Goal: Task Accomplishment & Management: Use online tool/utility

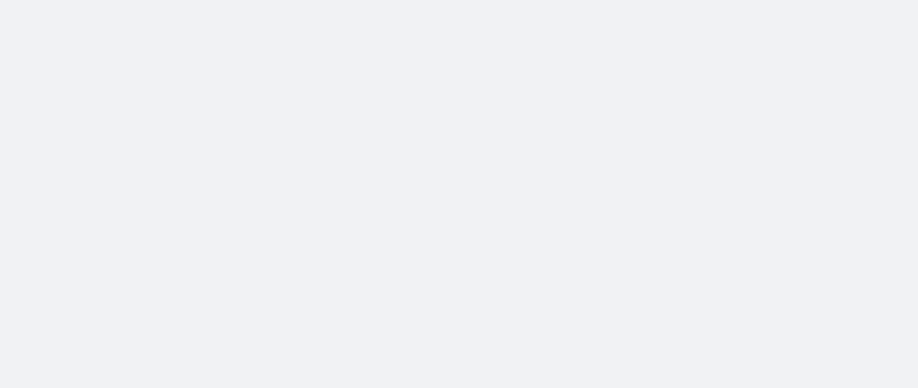
click at [621, 47] on body at bounding box center [459, 194] width 918 height 388
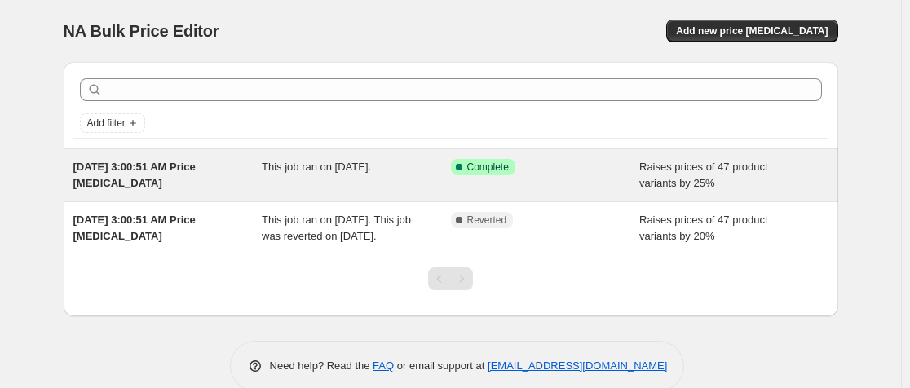
click at [588, 179] on div "Success Complete Complete" at bounding box center [545, 175] width 189 height 33
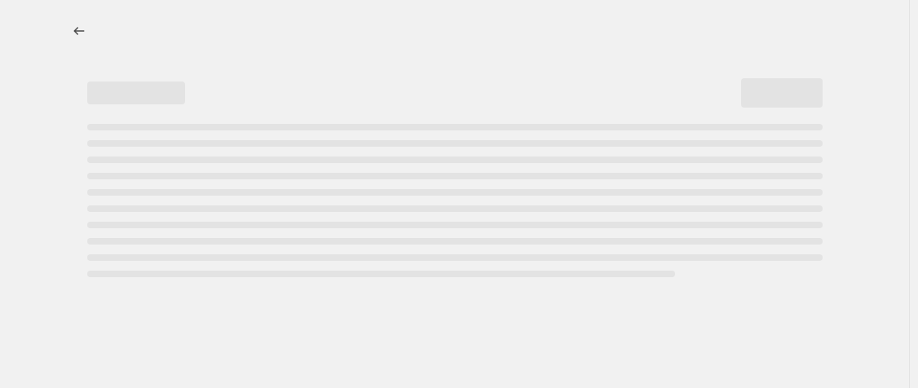
select select "percentage"
select select "no_change"
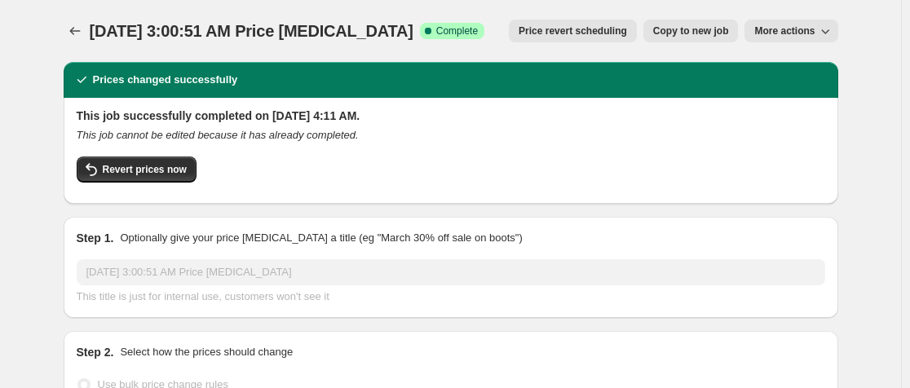
click at [584, 34] on span "Price revert scheduling" at bounding box center [572, 30] width 108 height 13
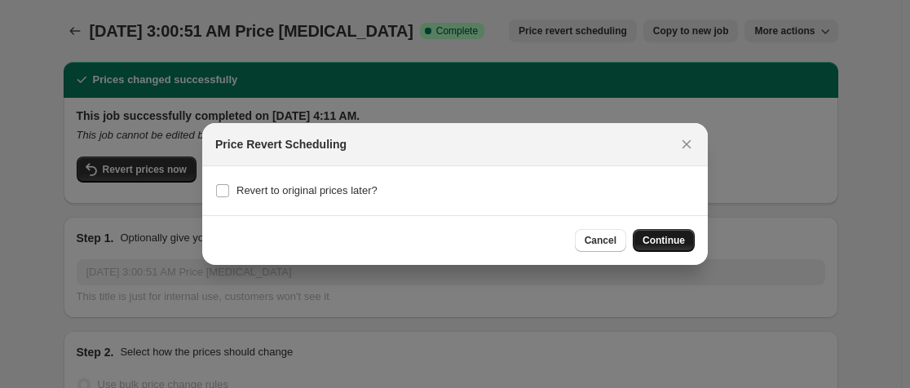
click at [686, 232] on button "Continue" at bounding box center [663, 240] width 62 height 23
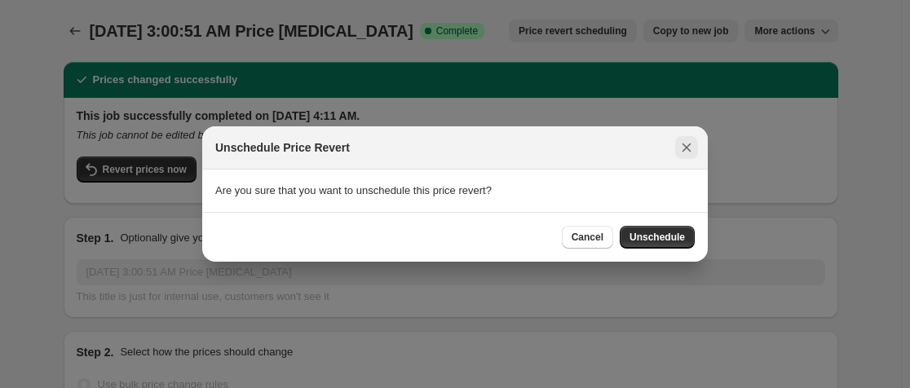
click at [681, 148] on icon "Close" at bounding box center [686, 147] width 16 height 16
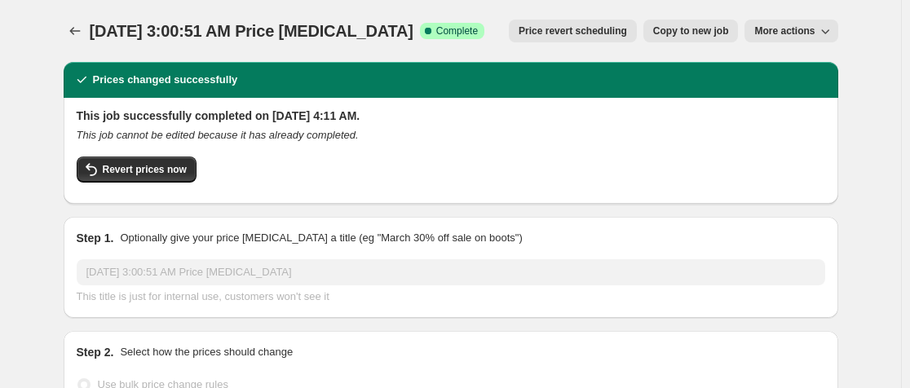
click at [584, 34] on span "Price revert scheduling" at bounding box center [572, 30] width 108 height 13
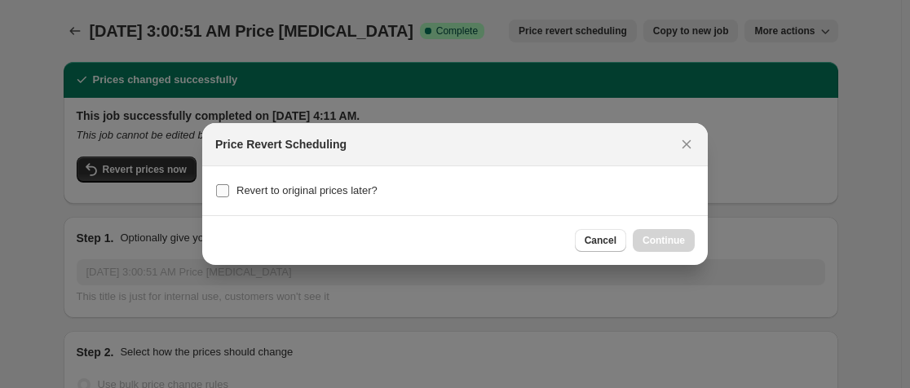
click at [324, 195] on span "Revert to original prices later?" at bounding box center [306, 190] width 141 height 12
click at [229, 195] on input "Revert to original prices later?" at bounding box center [222, 190] width 13 height 13
checkbox input "true"
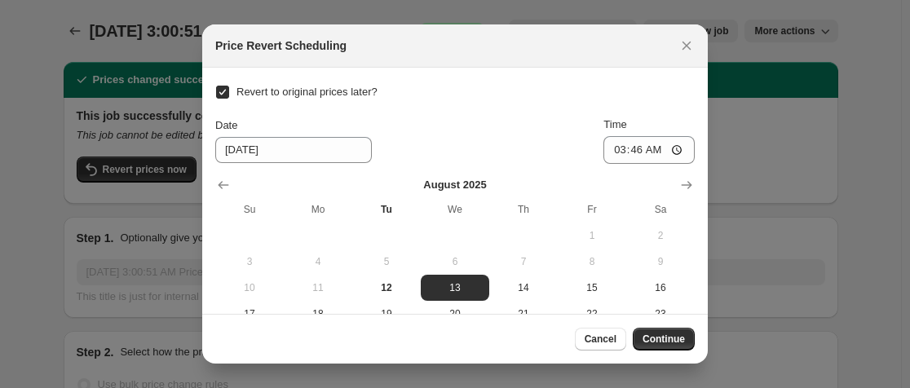
click at [242, 90] on span "Revert to original prices later?" at bounding box center [306, 92] width 141 height 12
click at [229, 90] on input "Revert to original prices later?" at bounding box center [222, 92] width 13 height 13
checkbox input "false"
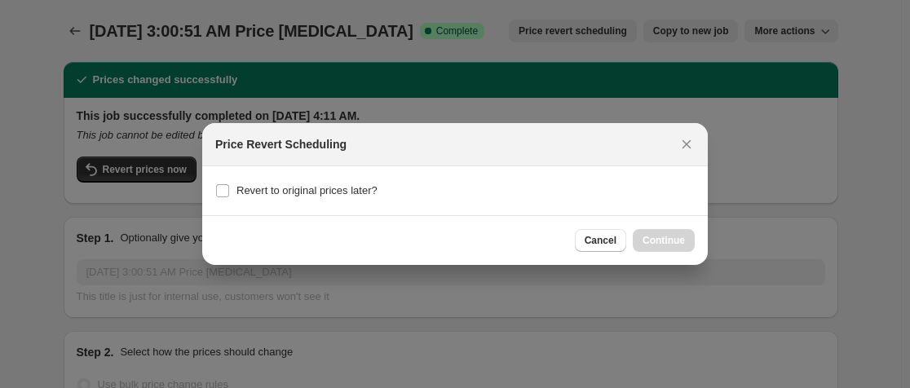
click at [668, 243] on div "Cancel Continue" at bounding box center [635, 240] width 120 height 23
click at [686, 141] on icon "Close" at bounding box center [686, 144] width 16 height 16
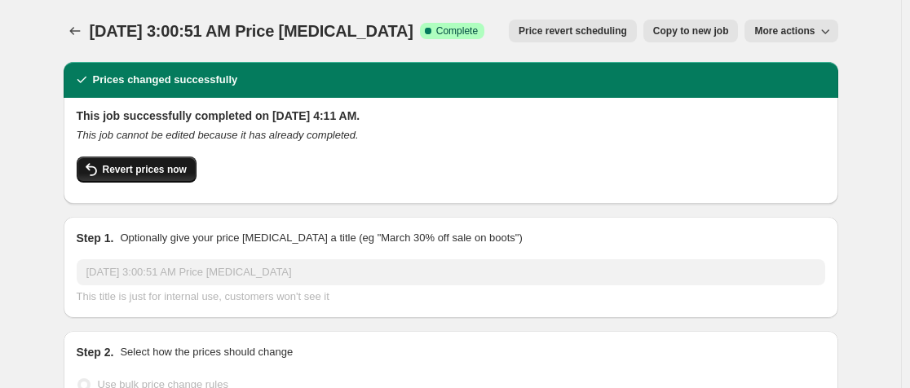
click at [179, 164] on span "Revert prices now" at bounding box center [145, 169] width 84 height 13
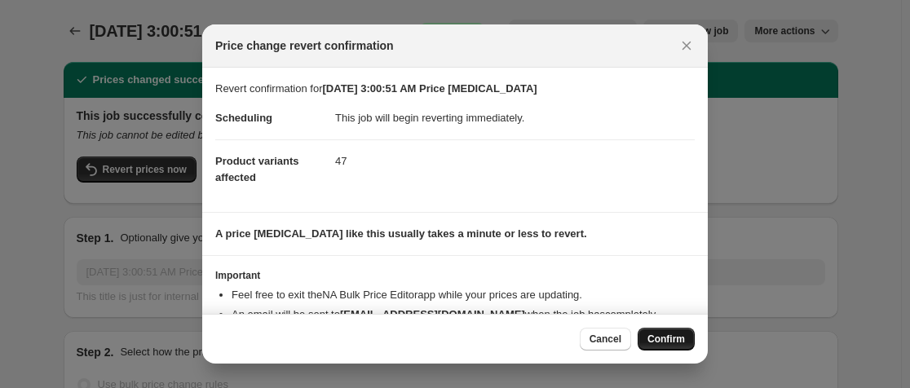
click at [654, 335] on span "Confirm" at bounding box center [665, 339] width 37 height 13
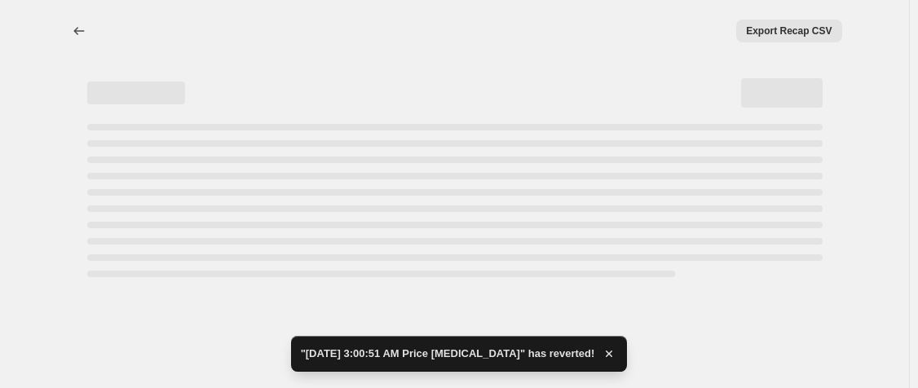
select select "percentage"
select select "no_change"
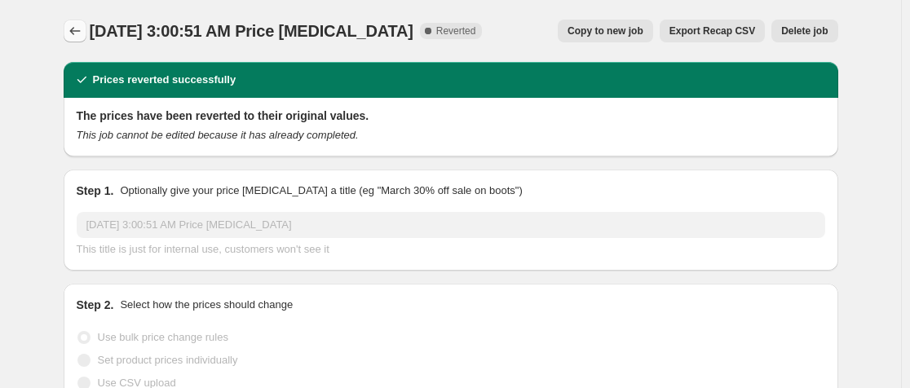
click at [76, 28] on icon "Price change jobs" at bounding box center [75, 31] width 16 height 16
